Goal: Navigation & Orientation: Find specific page/section

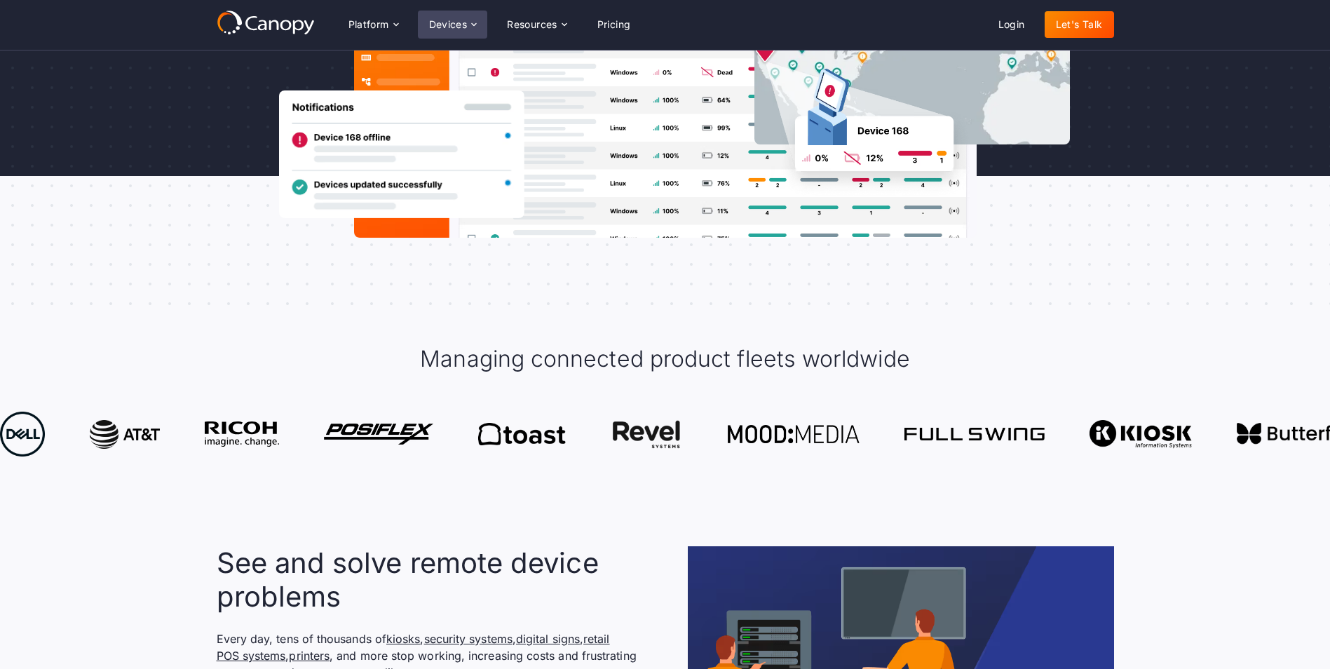
scroll to position [210, 0]
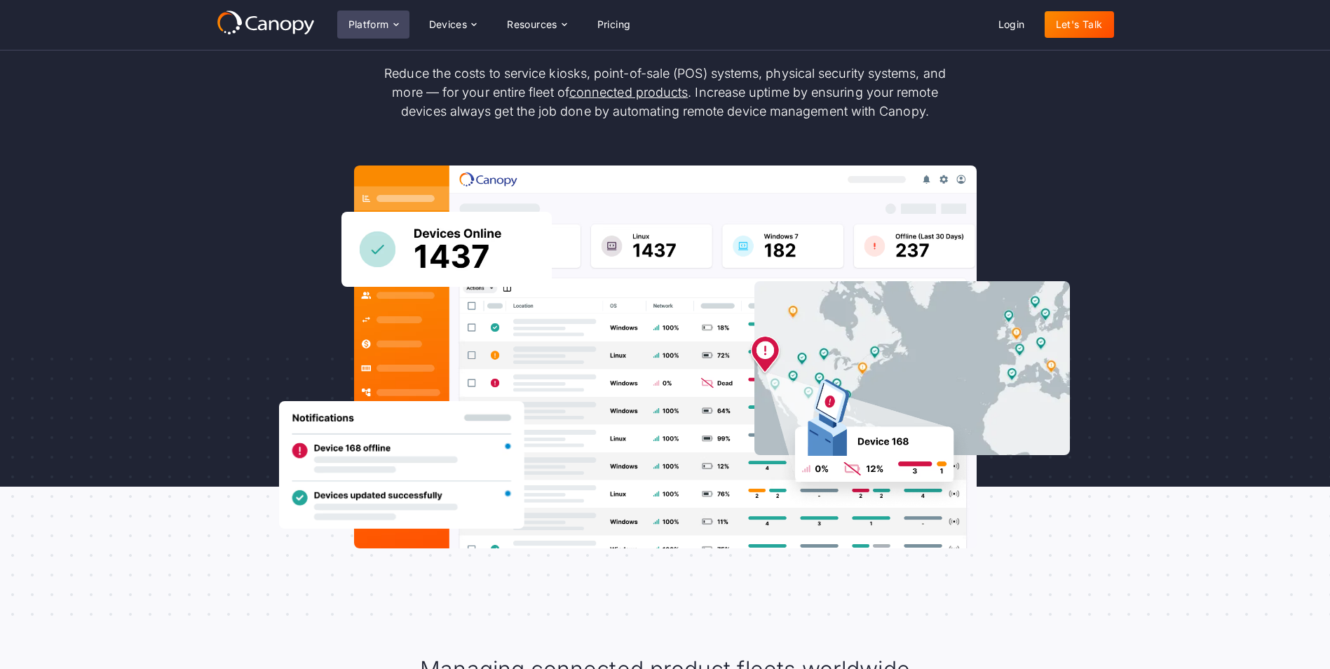
click at [389, 22] on div "Platform" at bounding box center [368, 25] width 41 height 10
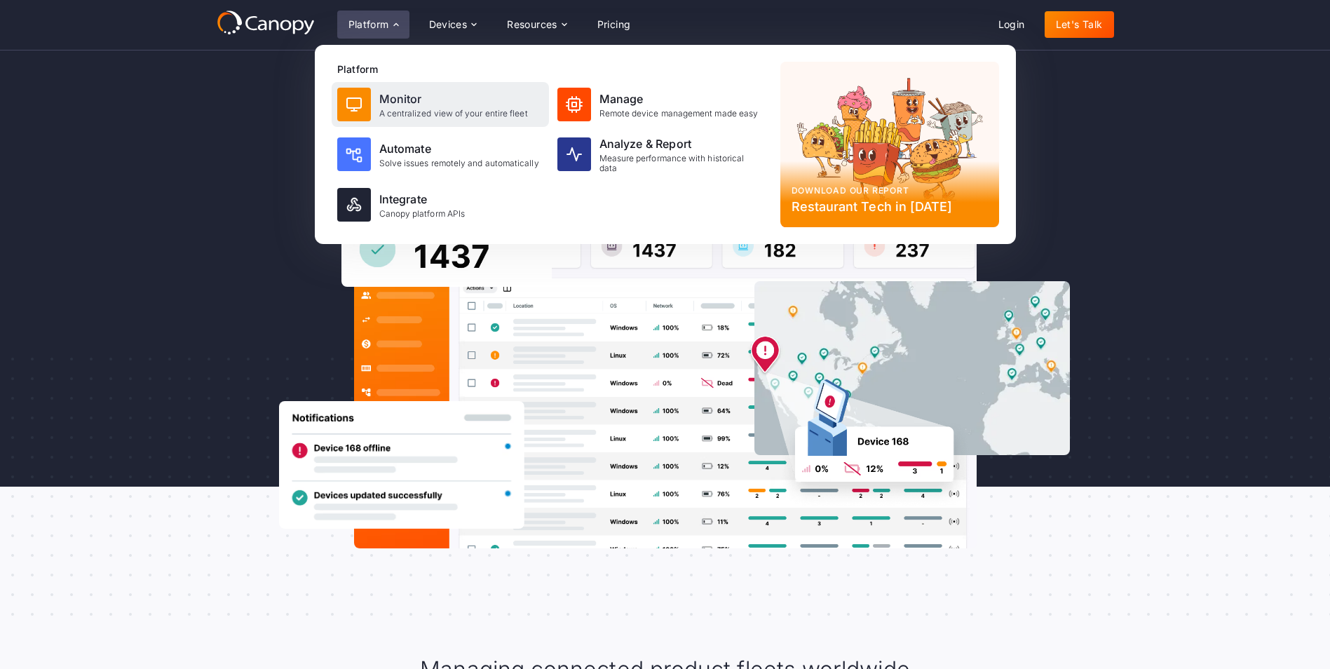
click at [428, 109] on div "A centralized view of your entire fleet" at bounding box center [453, 114] width 149 height 10
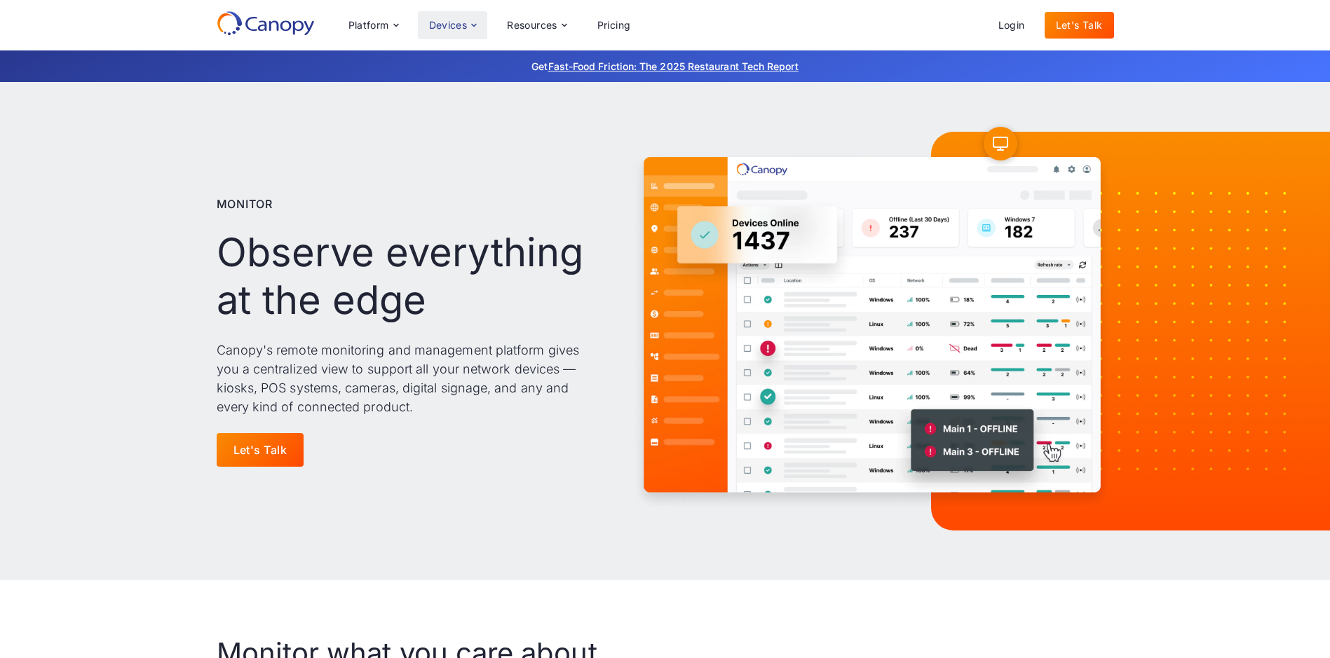
click at [477, 22] on icon at bounding box center [473, 25] width 11 height 11
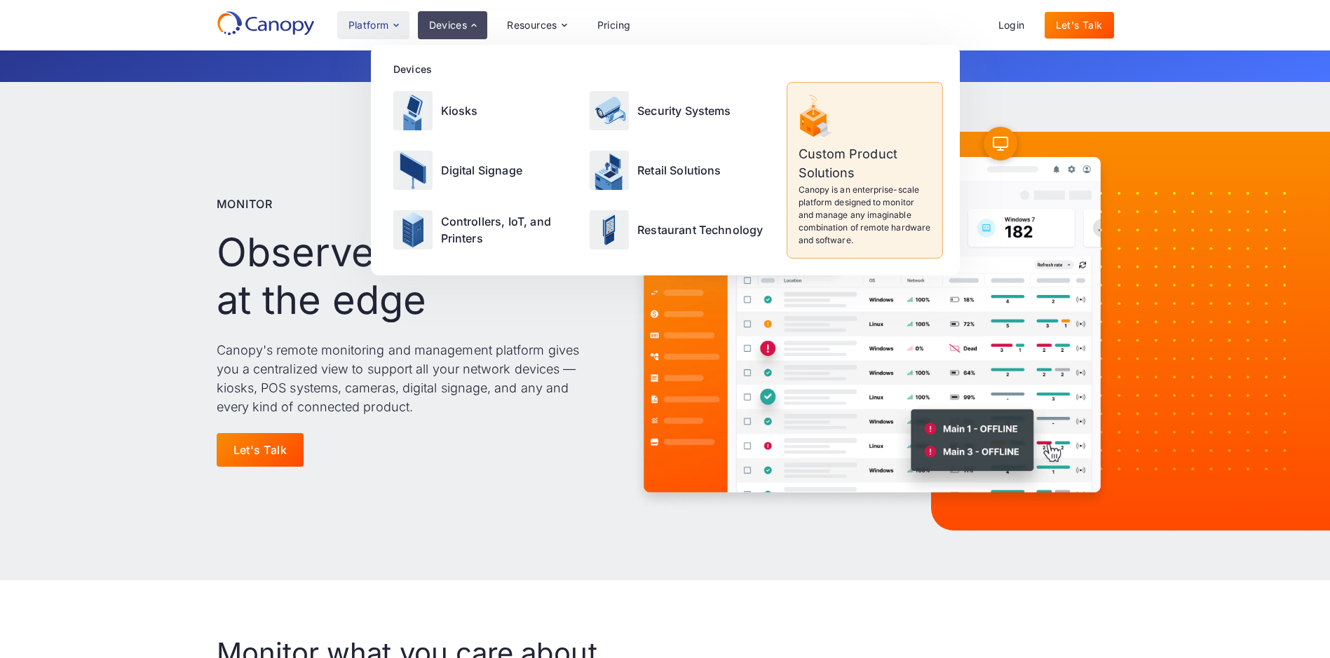
click at [389, 27] on div "Platform" at bounding box center [368, 25] width 41 height 10
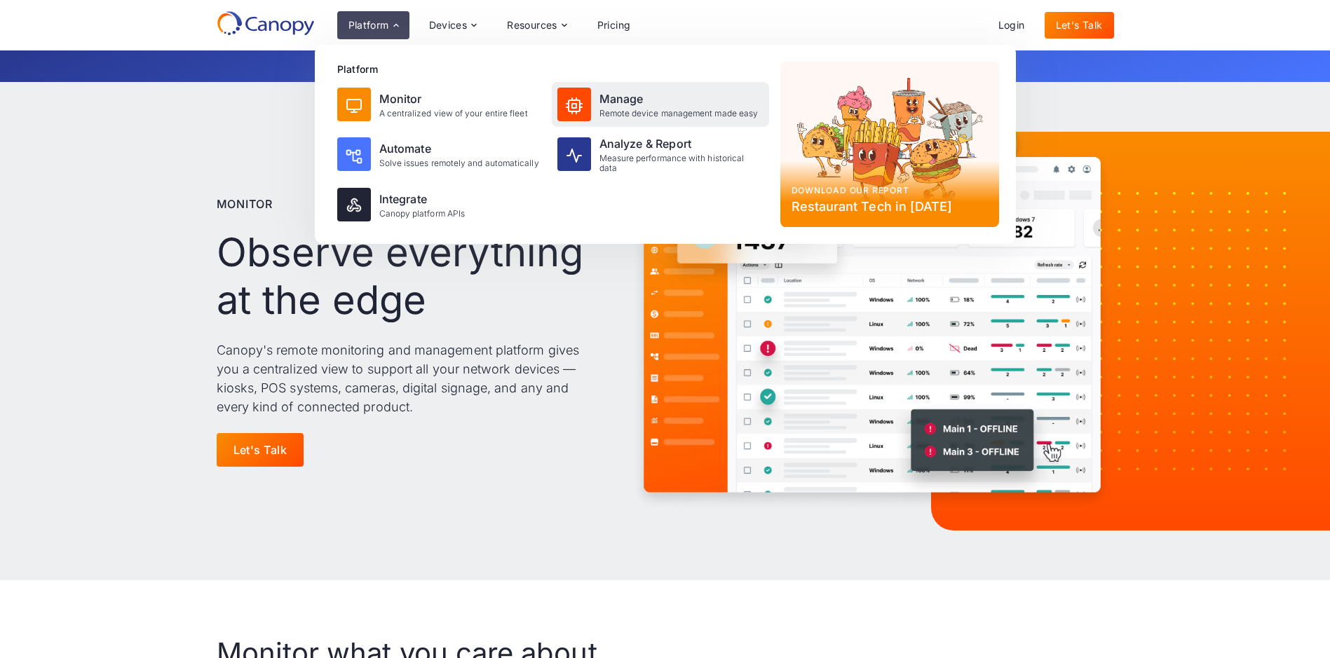
click at [593, 102] on div "Manage Remote device management made easy" at bounding box center [660, 104] width 217 height 45
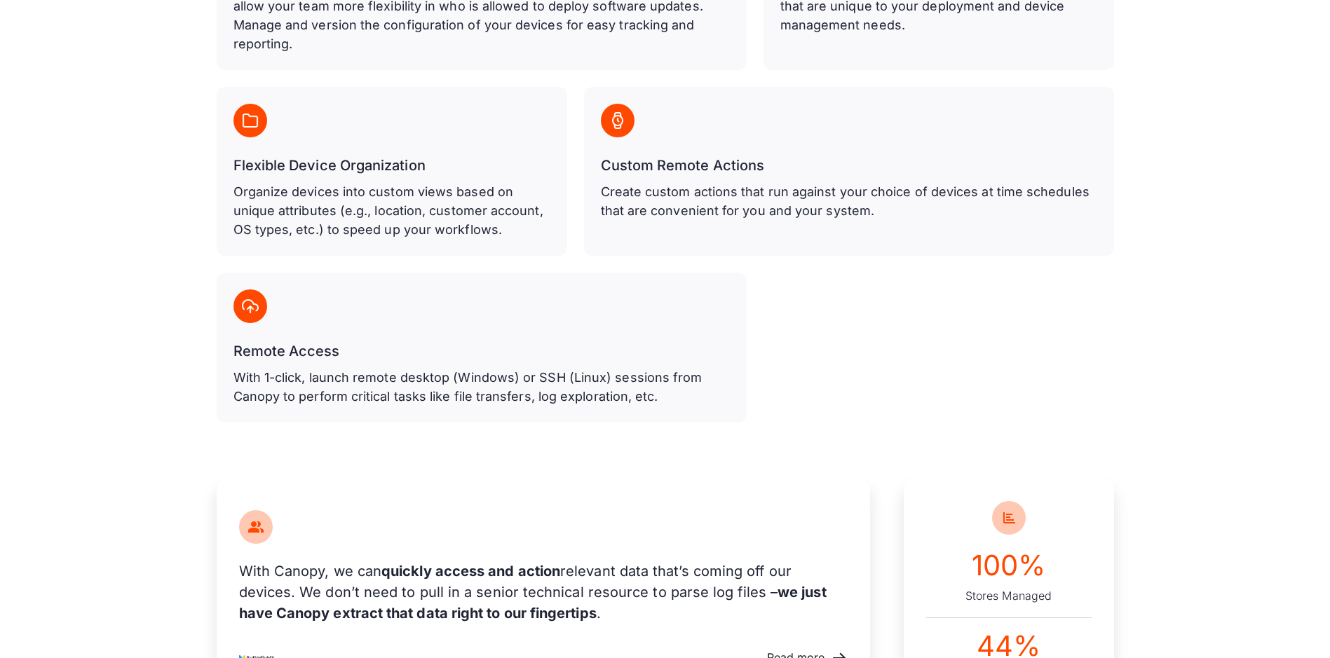
scroll to position [1121, 0]
